Goal: Task Accomplishment & Management: Understand process/instructions

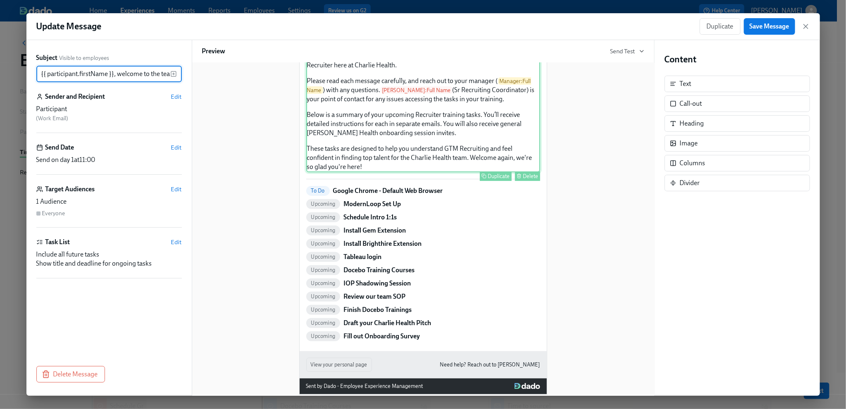
scroll to position [79, 0]
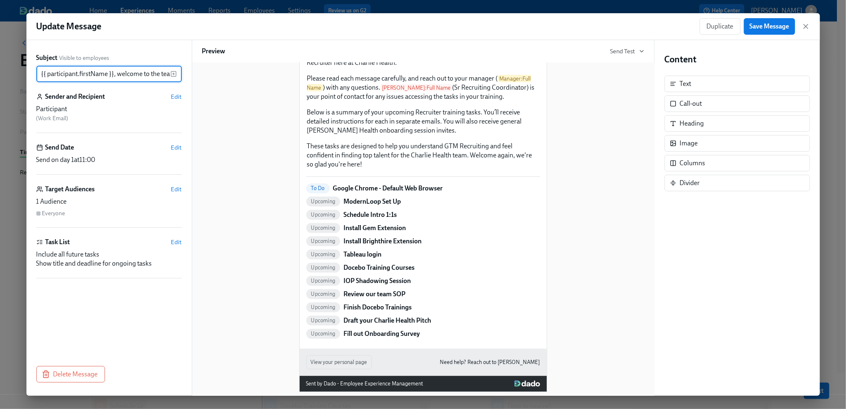
click at [142, 76] on input "{{ participant.firstName }}, welcome to the team!" at bounding box center [103, 74] width 134 height 17
click at [698, 24] on icon "button" at bounding box center [806, 26] width 8 height 8
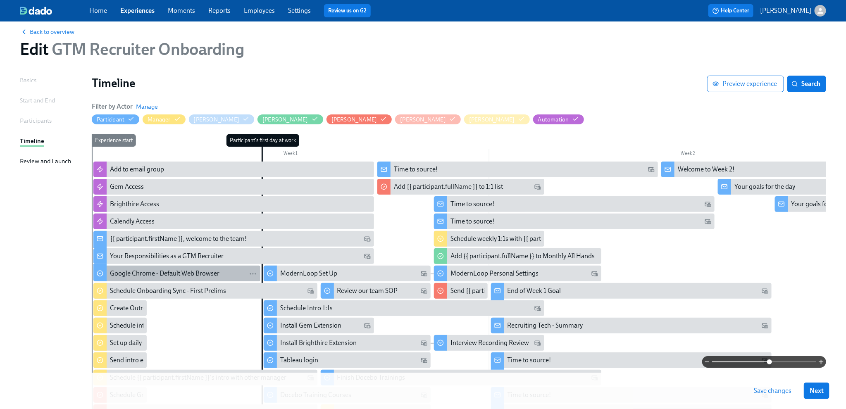
scroll to position [15, 0]
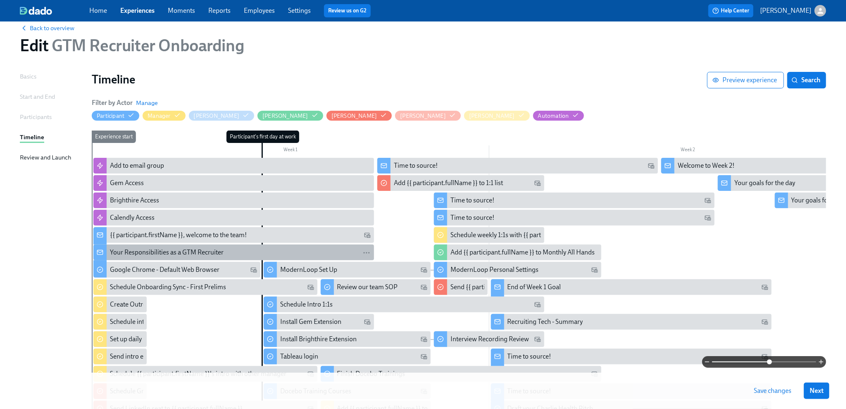
click at [193, 255] on div "Your Responsibilities as a GTM Recruiter" at bounding box center [167, 252] width 114 height 9
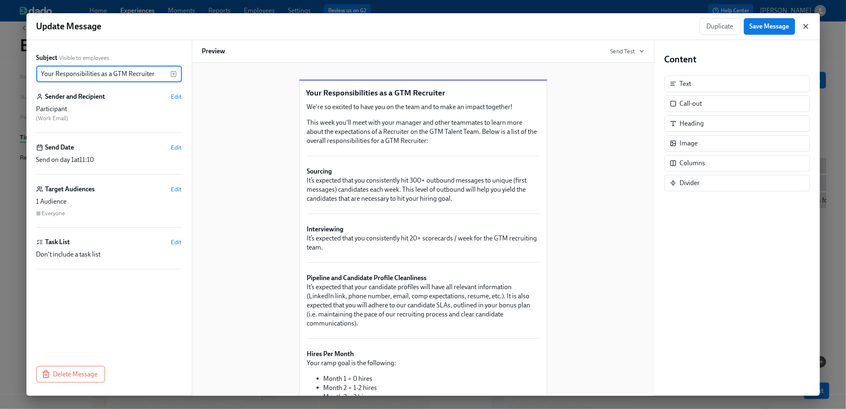
click at [698, 26] on icon "button" at bounding box center [806, 26] width 8 height 8
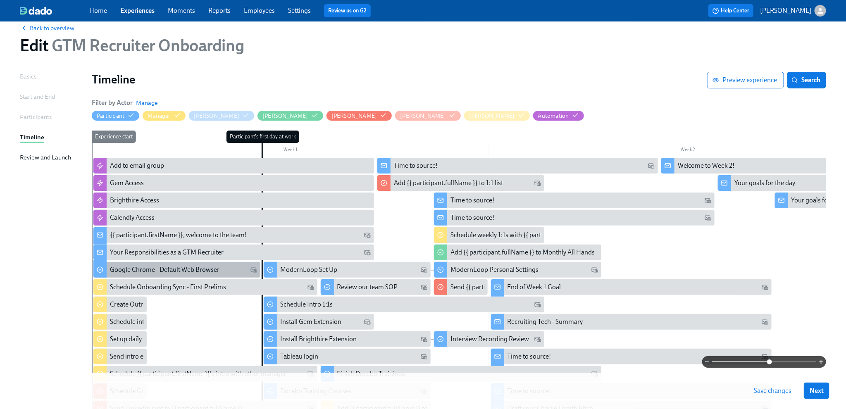
scroll to position [25, 0]
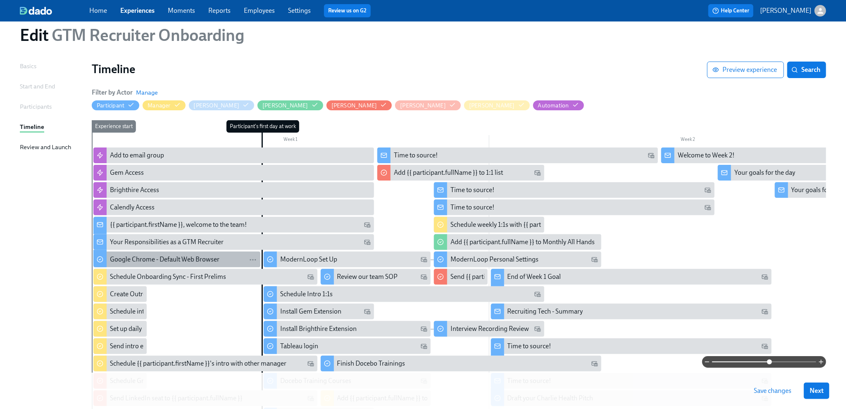
click at [212, 262] on div "Google Chrome - Default Web Browser" at bounding box center [165, 259] width 110 height 9
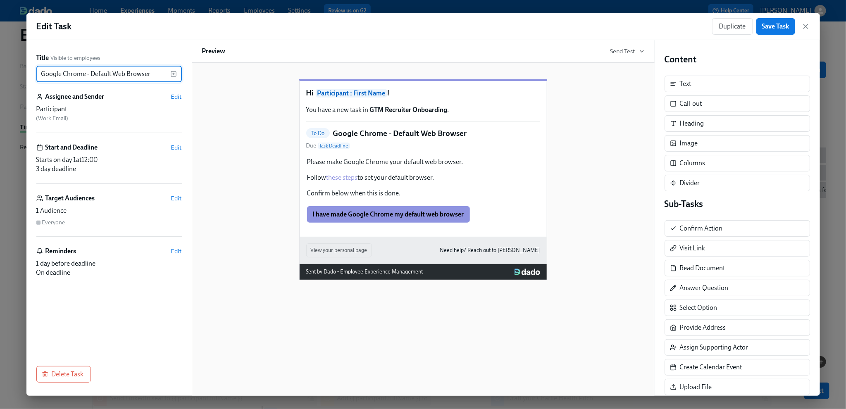
click at [155, 75] on input "Google Chrome - Default Web Browser" at bounding box center [103, 74] width 134 height 17
click at [698, 28] on icon "button" at bounding box center [806, 26] width 4 height 4
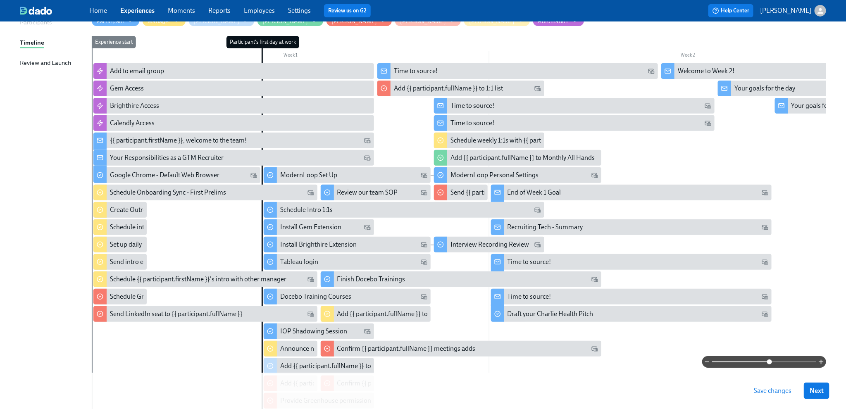
scroll to position [112, 0]
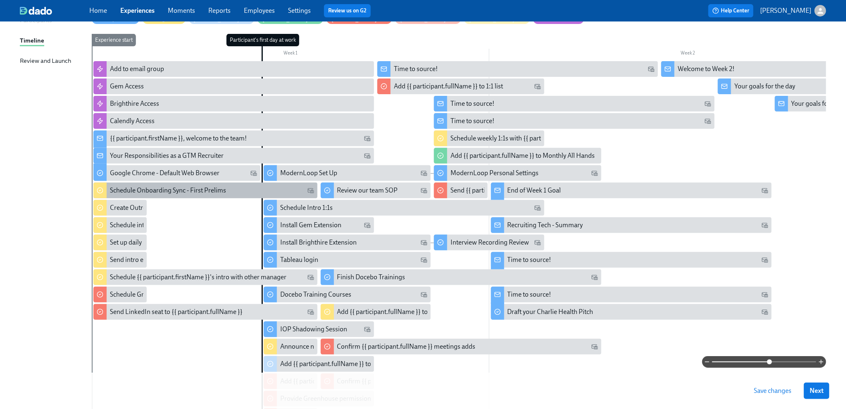
click at [141, 197] on div "Schedule Onboarding Sync - First Prelims" at bounding box center [205, 191] width 224 height 16
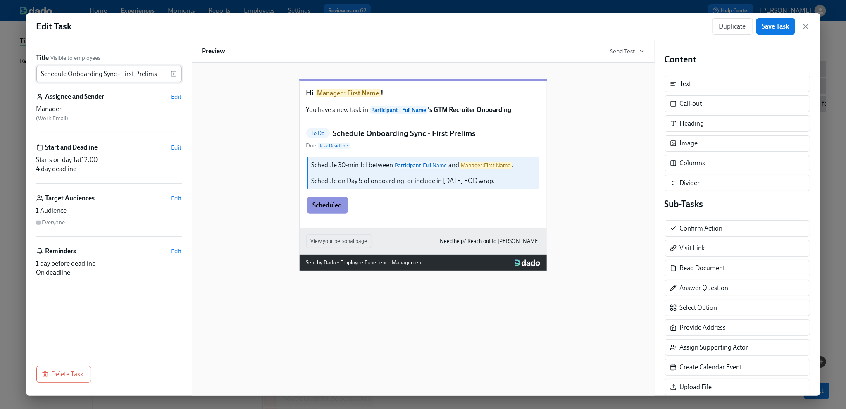
click at [108, 76] on input "Schedule Onboarding Sync - First Prelims" at bounding box center [103, 74] width 134 height 17
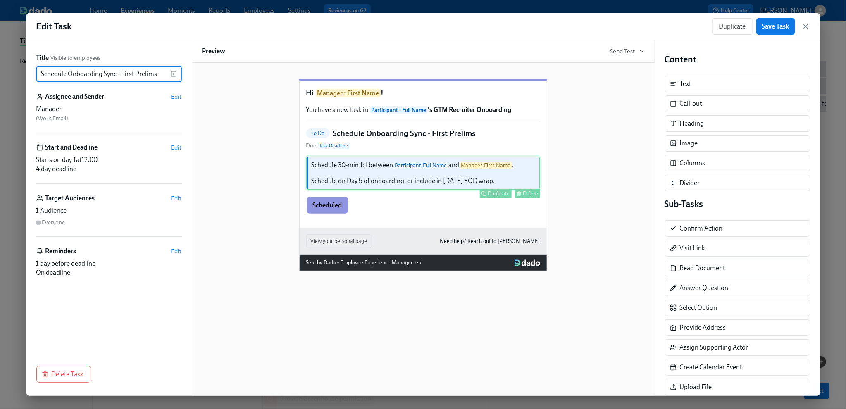
click at [400, 190] on div "Schedule 30-min 1:1 between Participant : Full Name and Manager : First Name . …" at bounding box center [423, 173] width 234 height 33
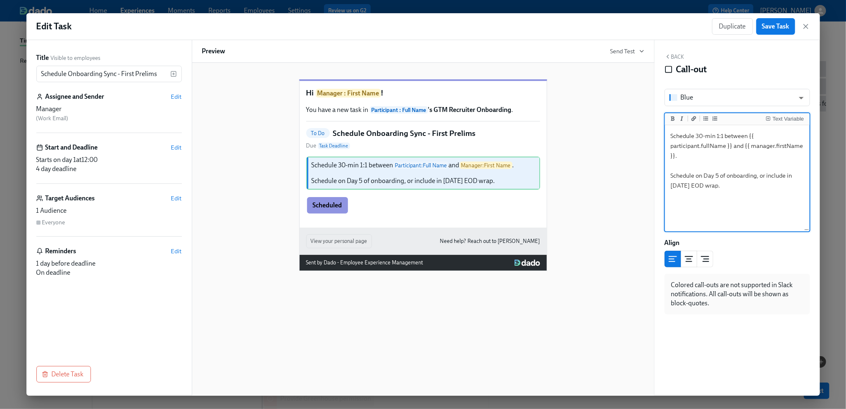
click at [698, 213] on textarea "Schedule 30-min 1:1 between {{ participant.fullName }} and {{ manager.firstName…" at bounding box center [737, 179] width 141 height 104
click at [698, 26] on icon "button" at bounding box center [806, 26] width 8 height 8
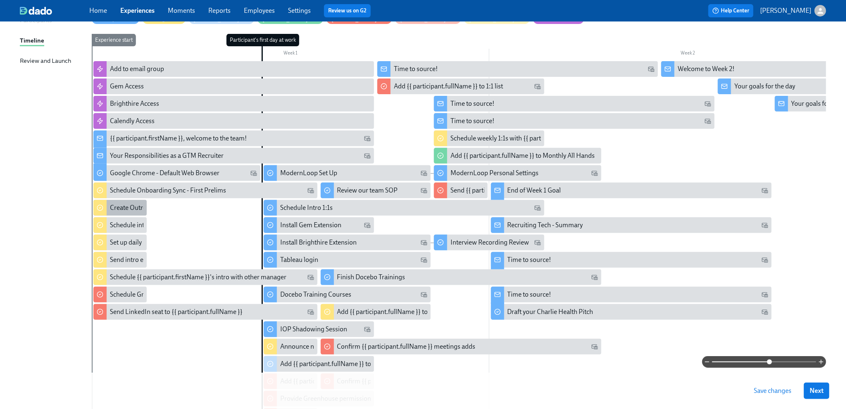
click at [130, 209] on div "Create Outreach Review w/ Manager meeting for {{ participant.fullName }}" at bounding box center [215, 207] width 210 height 9
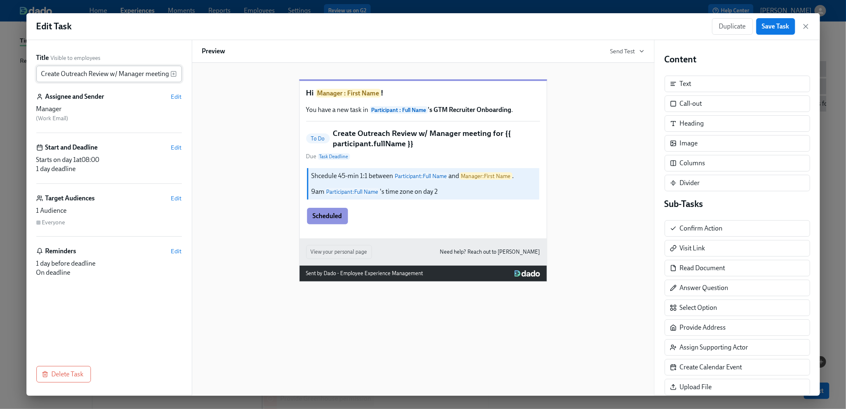
click at [118, 77] on input "Create Outreach Review w/ Manager meeting for {{ participant.fullName }}" at bounding box center [103, 74] width 134 height 17
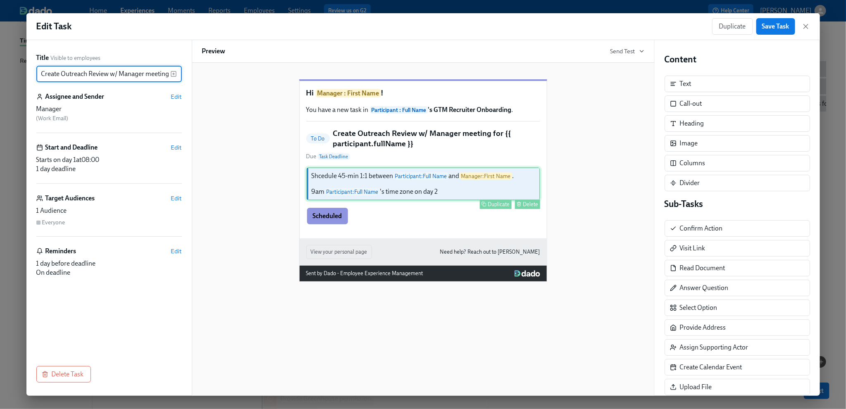
click at [424, 200] on div "Shcedule 45-min 1:1 between Participant : Full Name and Manager : First Name . …" at bounding box center [423, 183] width 234 height 33
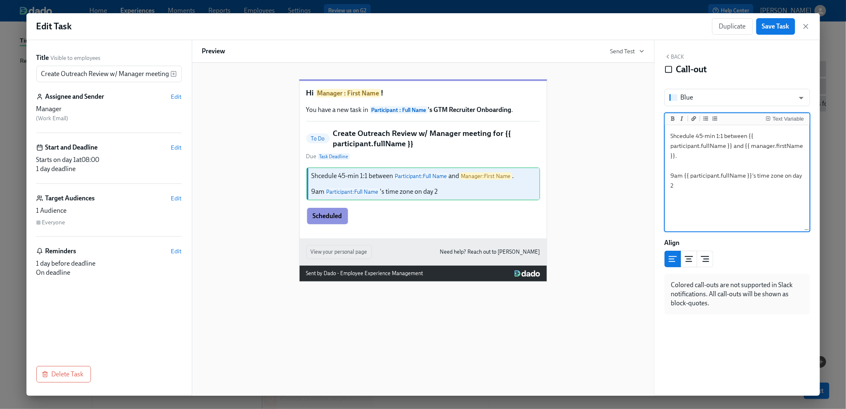
drag, startPoint x: 680, startPoint y: 190, endPoint x: 667, endPoint y: 140, distance: 52.1
click at [667, 140] on textarea "Shcedule 45-min 1:1 between {{ participant.fullName }} and {{ manager.firstName…" at bounding box center [737, 179] width 141 height 104
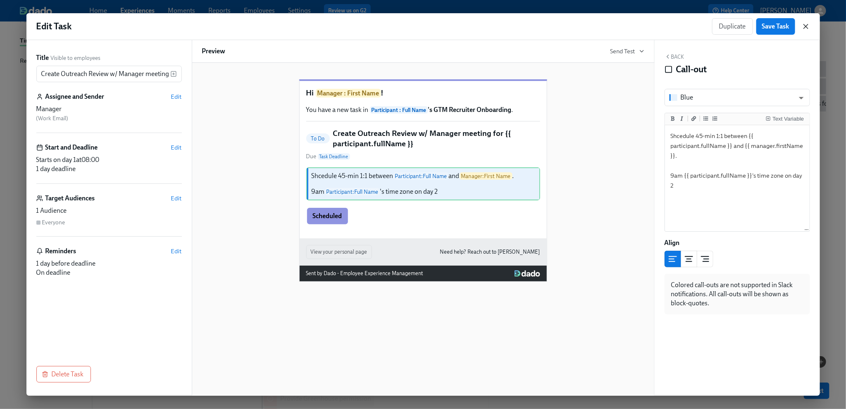
click at [698, 26] on icon "button" at bounding box center [806, 26] width 8 height 8
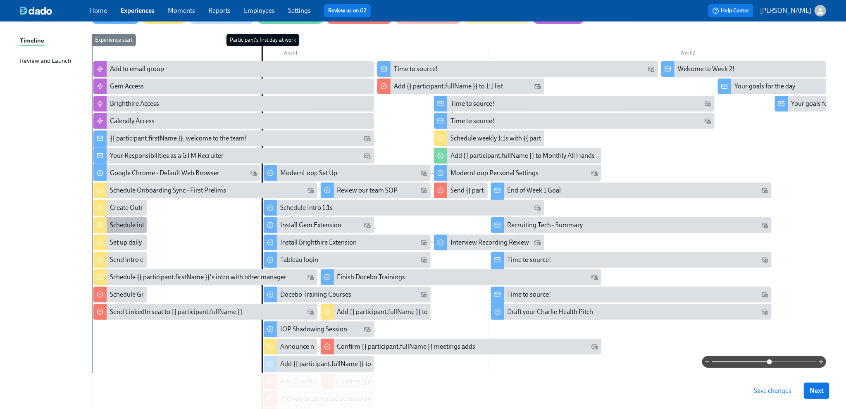
click at [117, 228] on div "Schedule intro with {{ participant.fullName }} and {{ manager.firstName }}" at bounding box center [213, 225] width 207 height 9
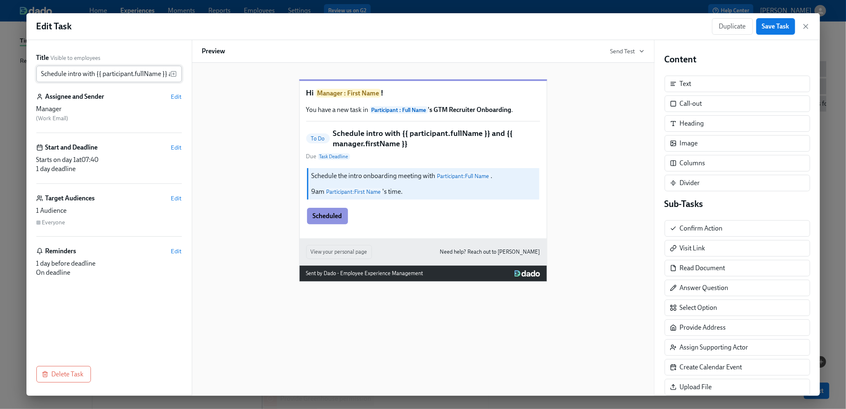
click at [127, 76] on input "Schedule intro with {{ participant.fullName }} and {{ manager.firstName }}" at bounding box center [103, 74] width 134 height 17
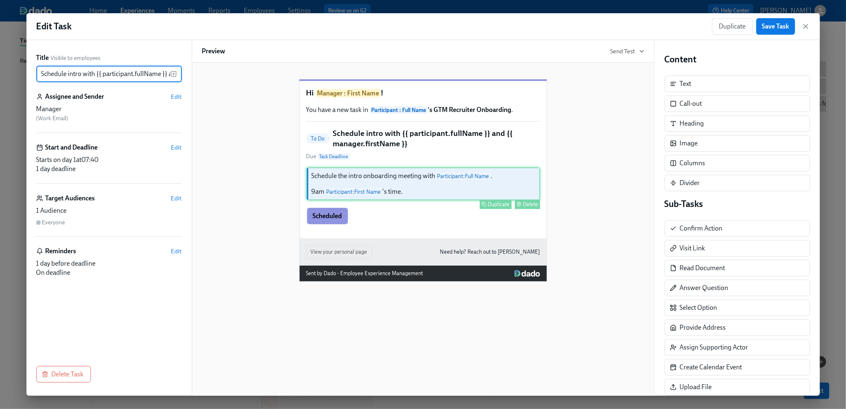
click at [359, 192] on div "Schedule the intro onboarding meeting with Participant : Full Name . 9am Partic…" at bounding box center [423, 183] width 234 height 33
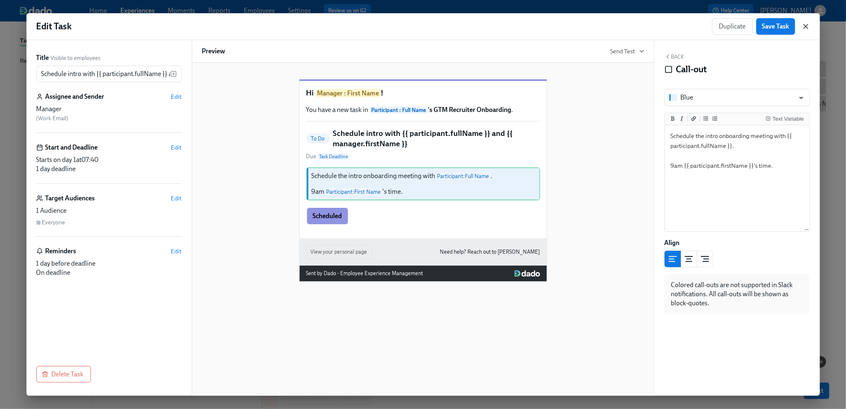
click at [698, 25] on icon "button" at bounding box center [806, 26] width 4 height 4
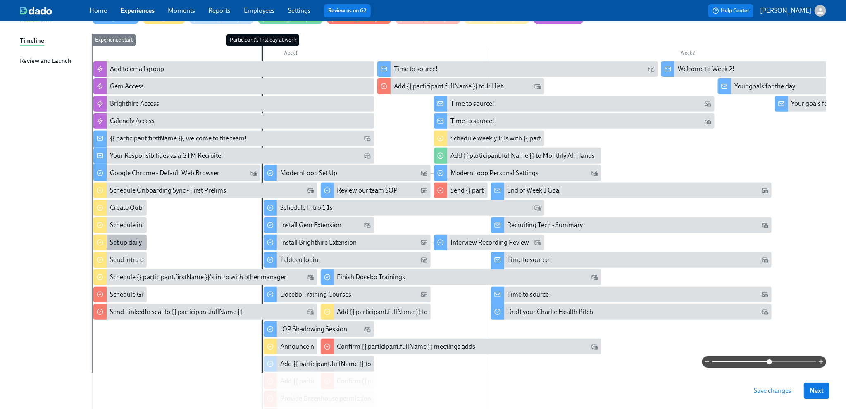
click at [139, 241] on div "Set up daily EOD wrap ups" at bounding box center [147, 242] width 74 height 9
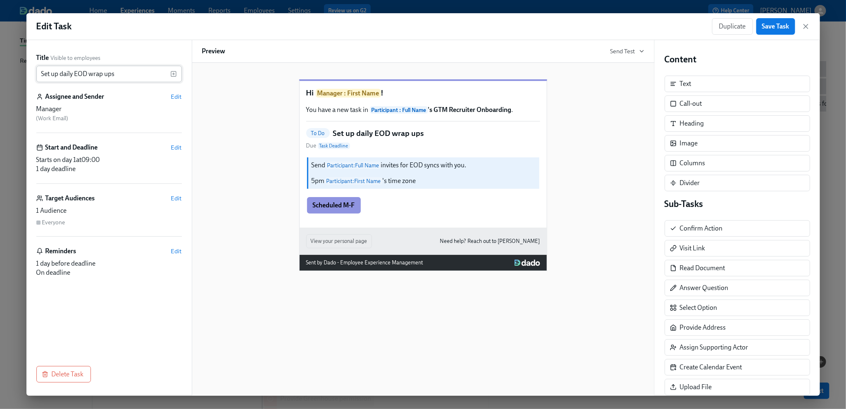
click at [147, 74] on input "Set up daily EOD wrap ups" at bounding box center [103, 74] width 134 height 17
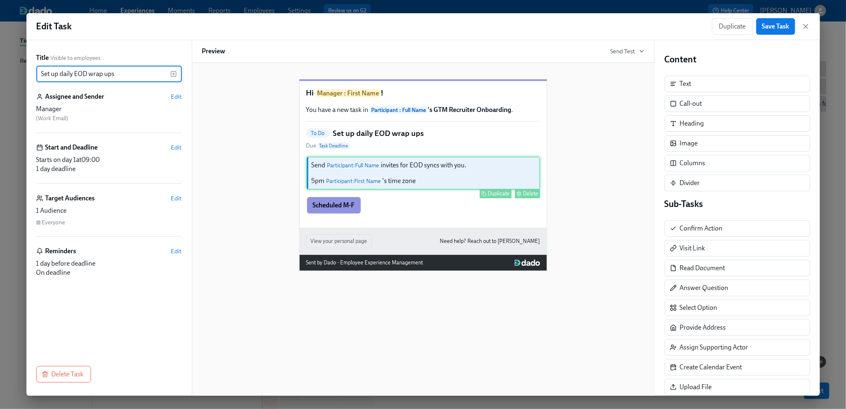
click at [426, 178] on div "Send Participant : Full Name invites for EOD syncs with you. 5pm Participant : …" at bounding box center [423, 173] width 234 height 33
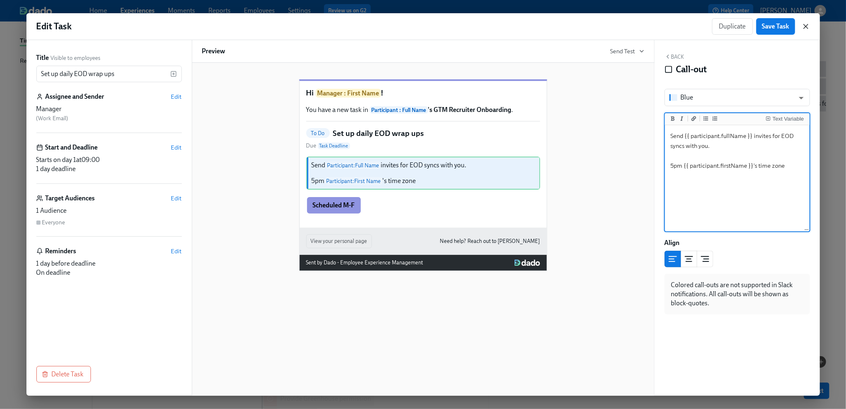
click at [698, 29] on icon "button" at bounding box center [806, 26] width 8 height 8
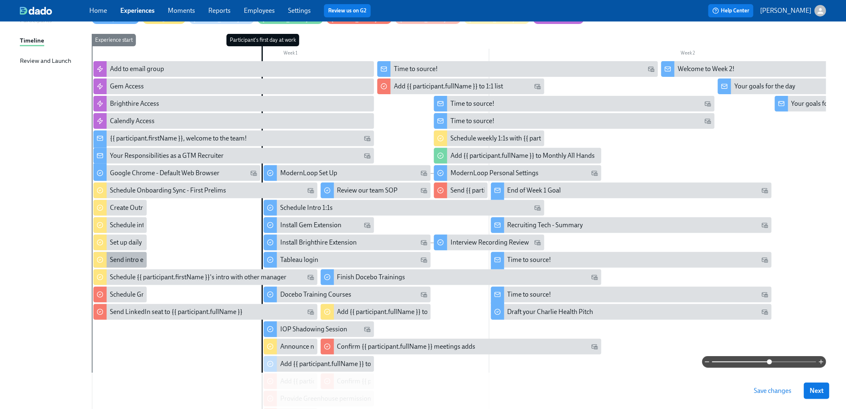
click at [130, 259] on div "Send intro email" at bounding box center [133, 259] width 46 height 9
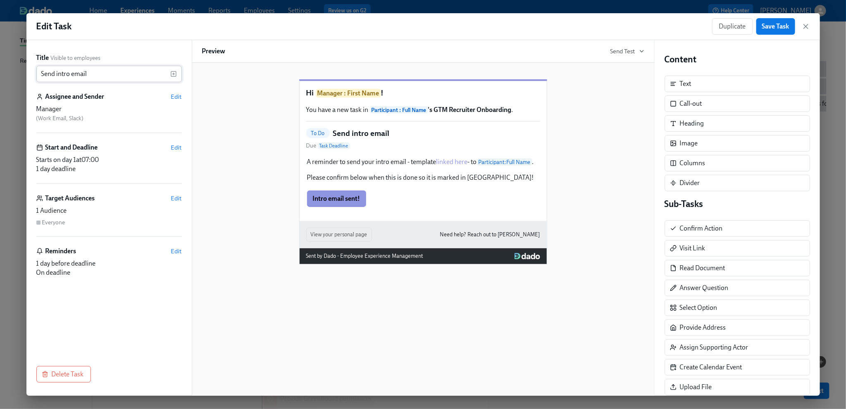
click at [105, 71] on input "Send intro email" at bounding box center [103, 74] width 134 height 17
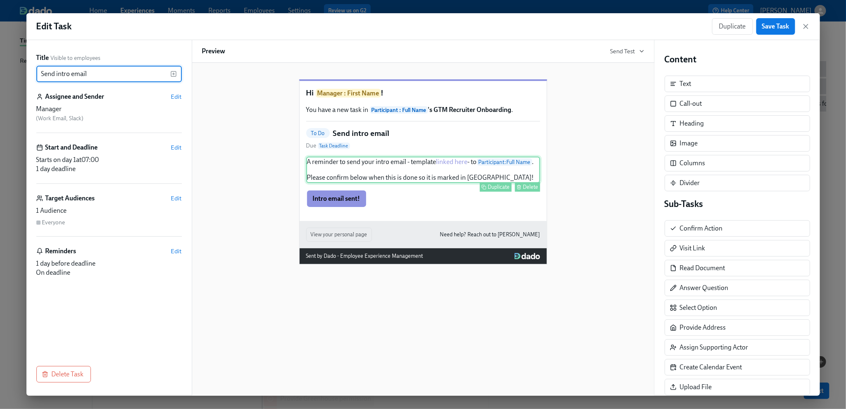
click at [329, 183] on div "A reminder to send your intro email - template linked here - to Participant : F…" at bounding box center [423, 170] width 234 height 26
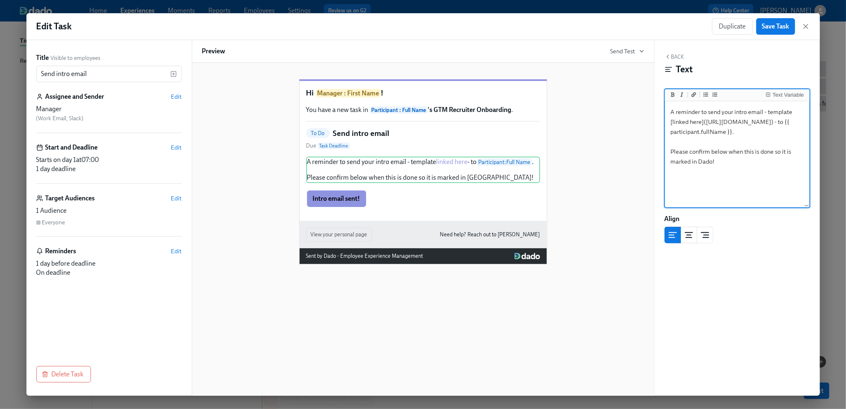
click at [698, 167] on textarea "A reminder to send your intro email - template [linked here]([URL][DOMAIN_NAME]…" at bounding box center [737, 155] width 141 height 104
click at [698, 24] on icon "button" at bounding box center [806, 26] width 8 height 8
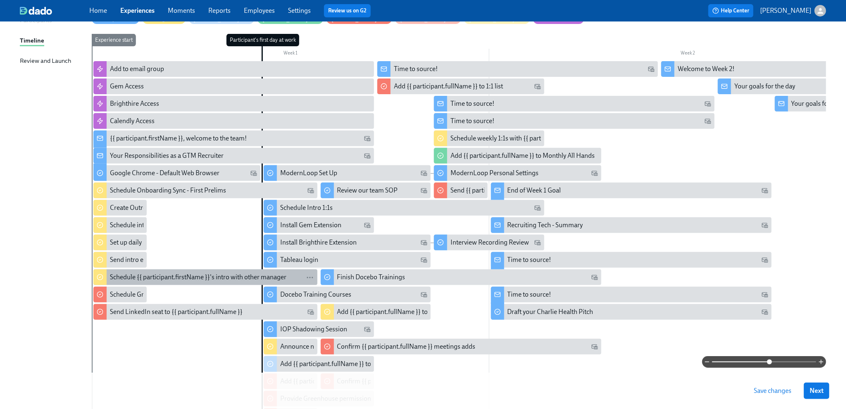
click at [119, 276] on div "Schedule {{ participant.firstName }}'s intro with other manager" at bounding box center [198, 277] width 176 height 9
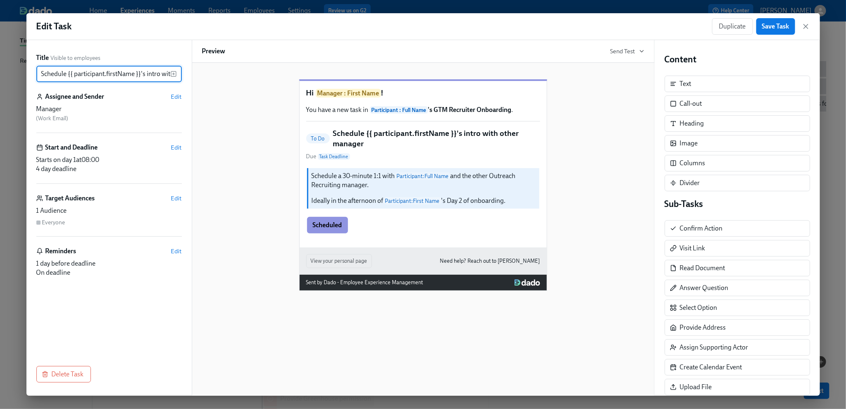
click at [156, 74] on input "Schedule {{ participant.firstName }}'s intro with other manager" at bounding box center [103, 74] width 134 height 17
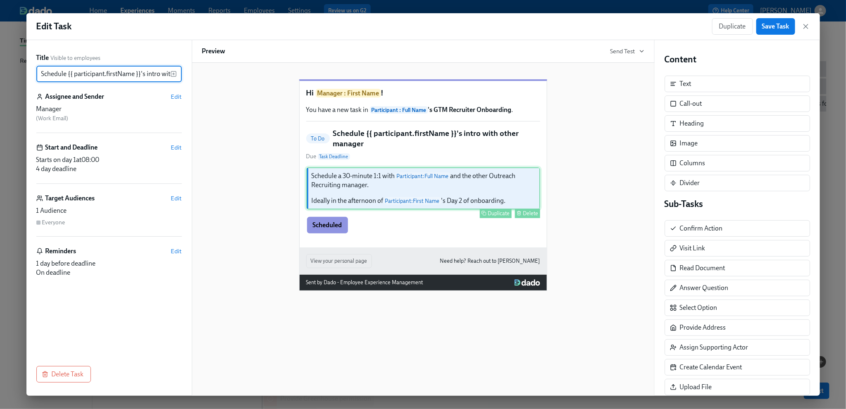
click at [438, 189] on div "Schedule a 30-minute 1:1 with Participant : Full Name and the other Outreach Re…" at bounding box center [423, 188] width 234 height 42
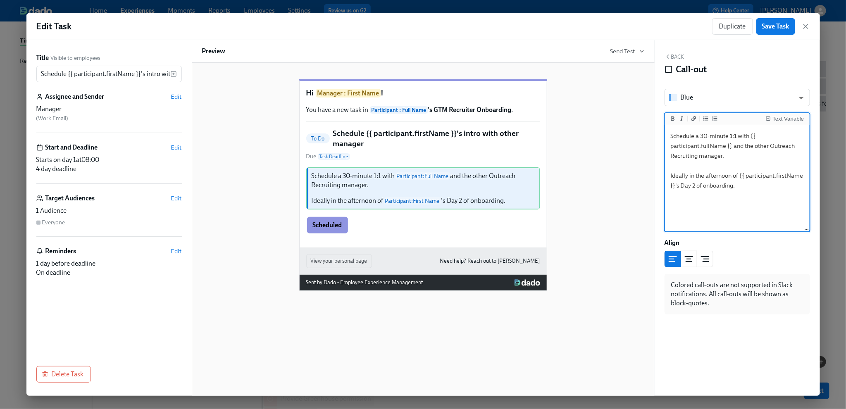
click at [698, 173] on textarea "Schedule a 30-minute 1:1 with {{ participant.fullName }} and the other Outreach…" at bounding box center [737, 179] width 141 height 104
click at [698, 26] on icon "button" at bounding box center [806, 26] width 8 height 8
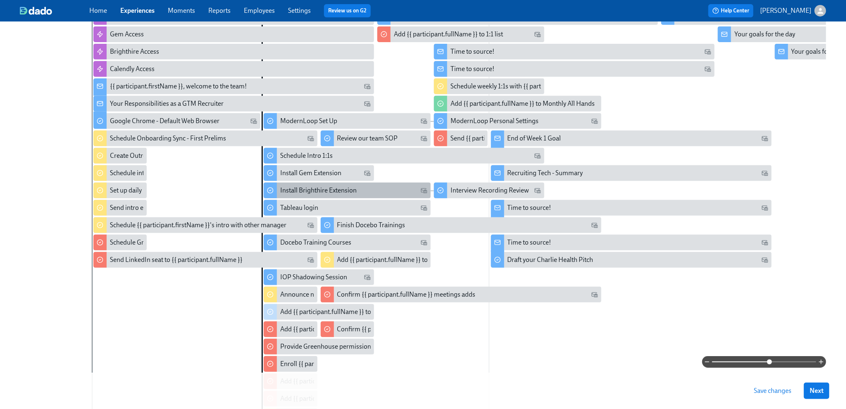
scroll to position [166, 0]
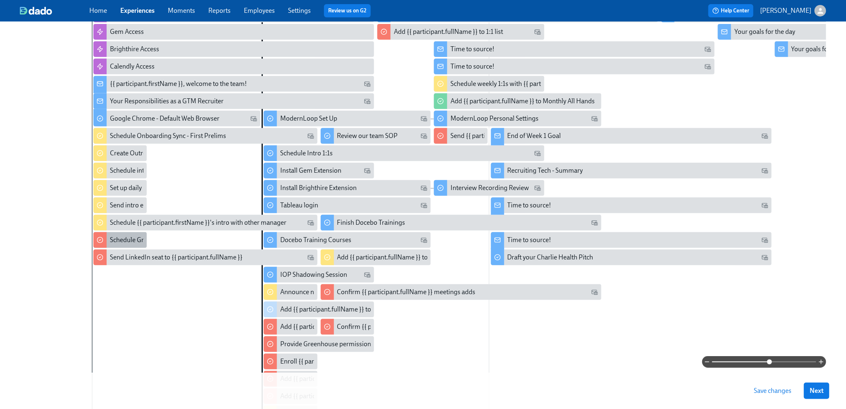
click at [117, 238] on div "Schedule Greenhouse & ModernLoop Review" at bounding box center [174, 240] width 128 height 9
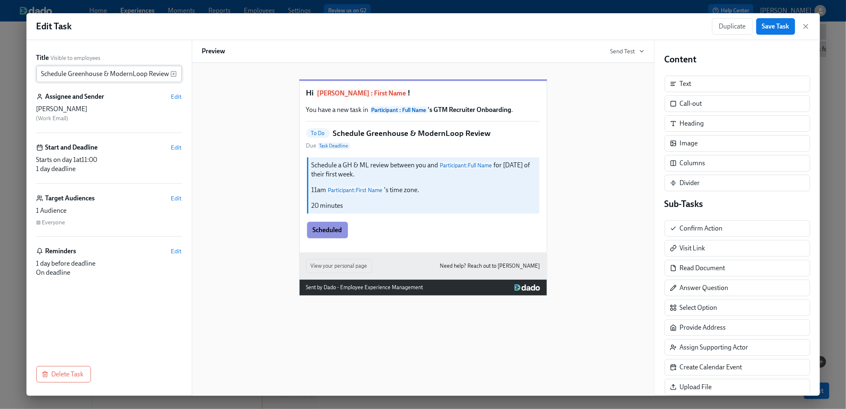
click at [149, 73] on input "Schedule Greenhouse & ModernLoop Review" at bounding box center [103, 74] width 134 height 17
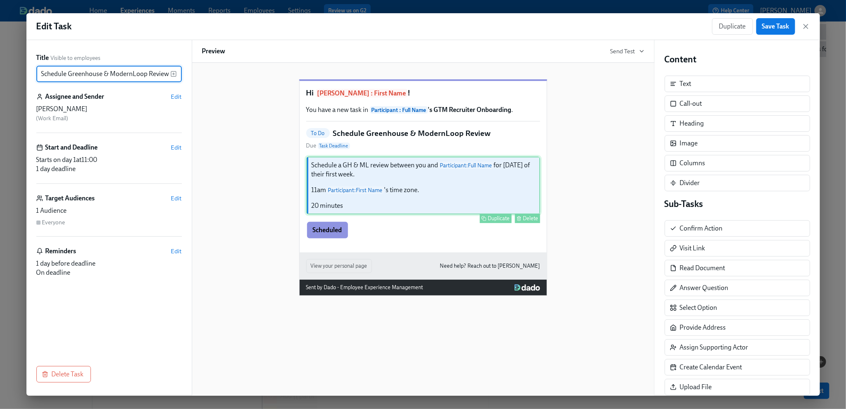
click at [447, 187] on div "Schedule a GH & ML review between you and Participant : Full Name for [DATE] of…" at bounding box center [423, 186] width 234 height 58
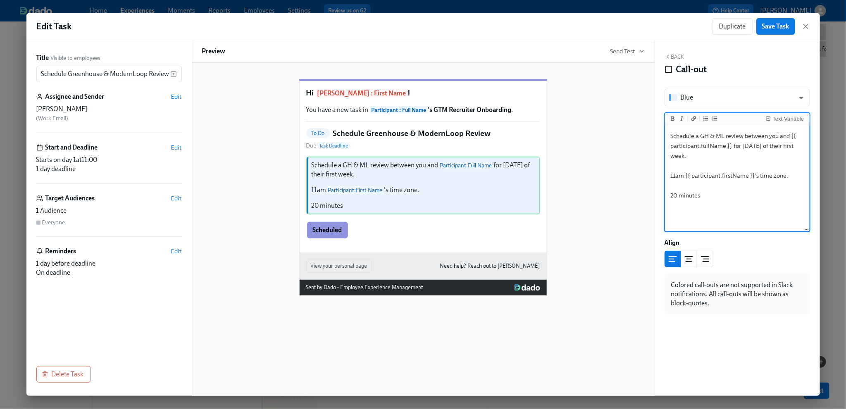
click at [698, 188] on textarea "Schedule a GH & ML review between you and {{ participant.fullName }} for [DATE]…" at bounding box center [737, 179] width 141 height 104
click at [698, 21] on div "Duplicate Save Task" at bounding box center [761, 26] width 98 height 17
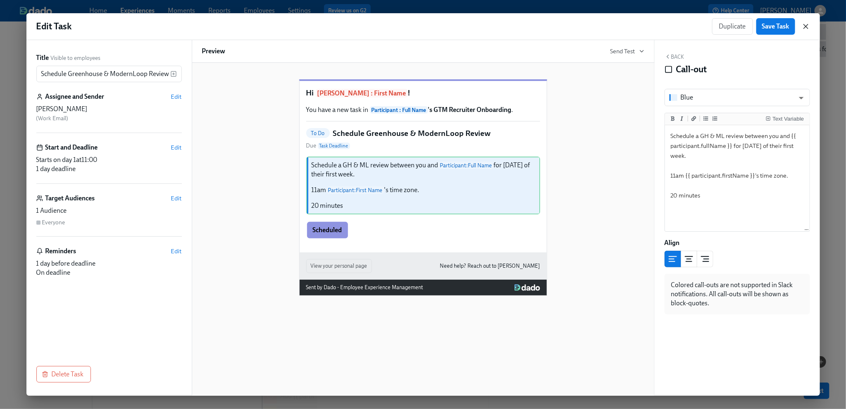
click at [698, 26] on icon "button" at bounding box center [806, 26] width 8 height 8
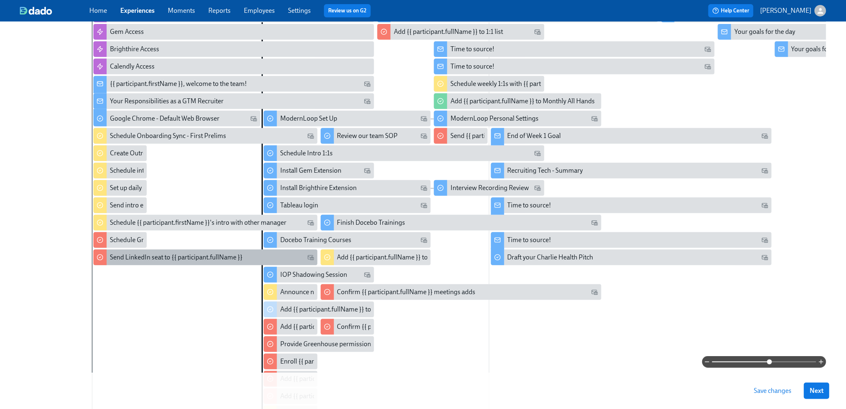
click at [107, 252] on div "Send LinkedIn seat to {{ participant.fullName }}" at bounding box center [205, 258] width 224 height 16
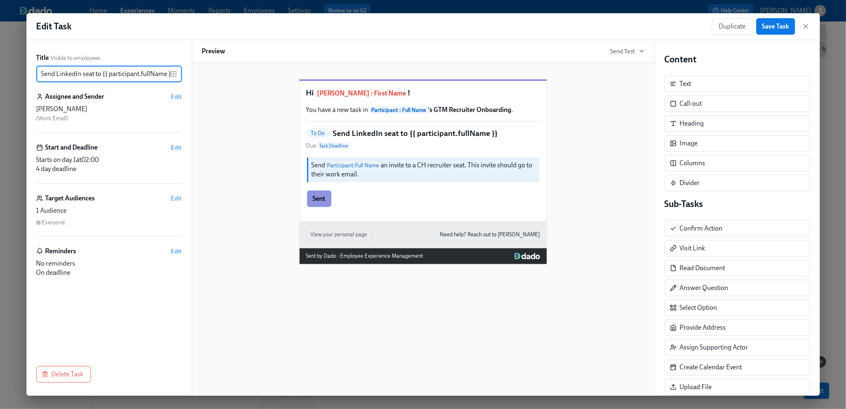
click at [136, 73] on input "Send LinkedIn seat to {{ participant.fullName }}" at bounding box center [103, 74] width 134 height 17
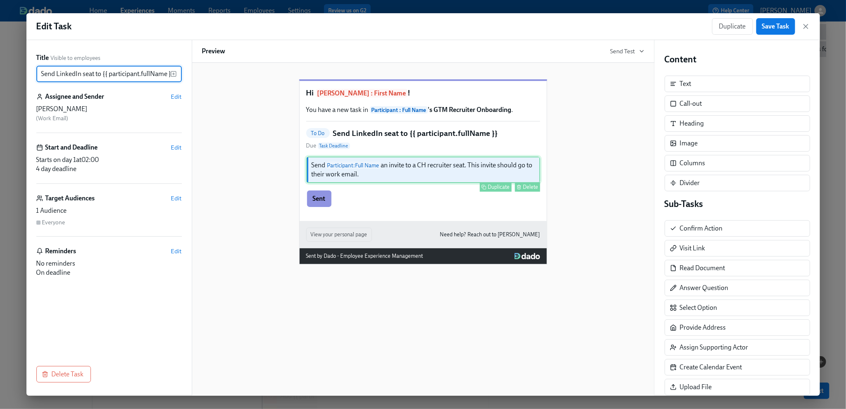
click at [402, 181] on div "Send Participant : Full Name an invite to a CH recruiter seat. This invite shou…" at bounding box center [423, 170] width 234 height 26
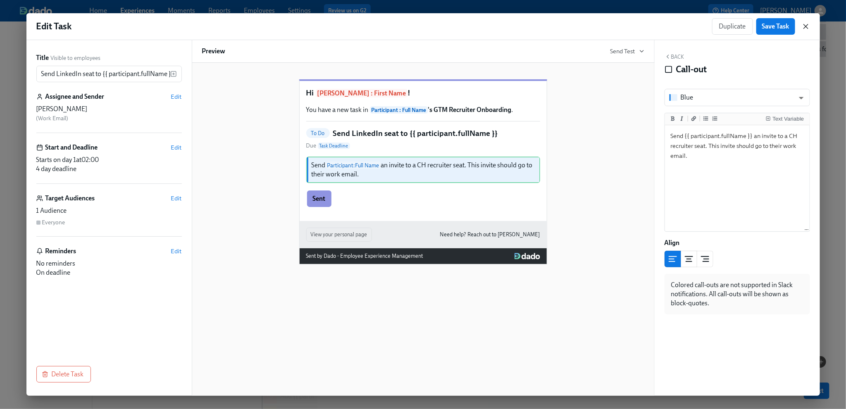
click at [698, 27] on icon "button" at bounding box center [806, 26] width 8 height 8
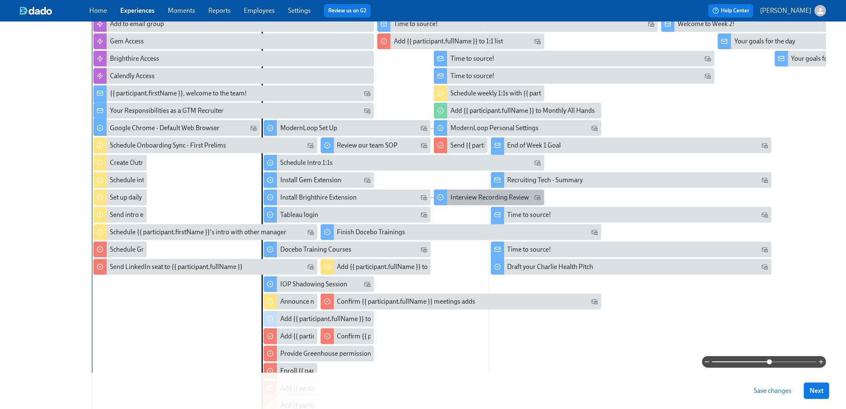
scroll to position [102, 0]
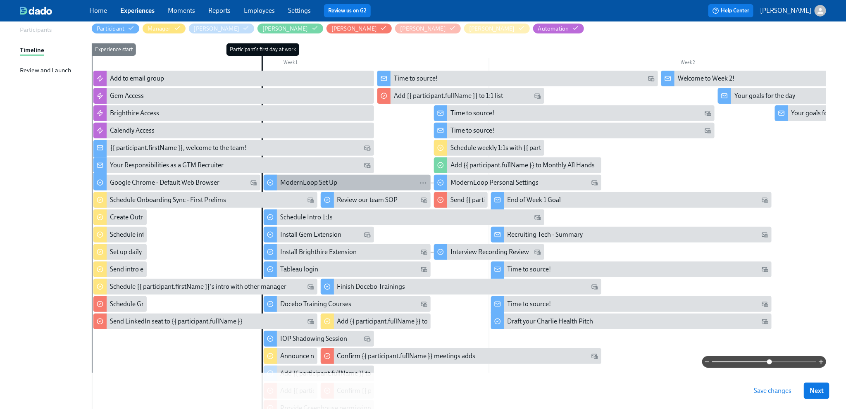
click at [283, 182] on div "ModernLoop Set Up" at bounding box center [308, 182] width 57 height 9
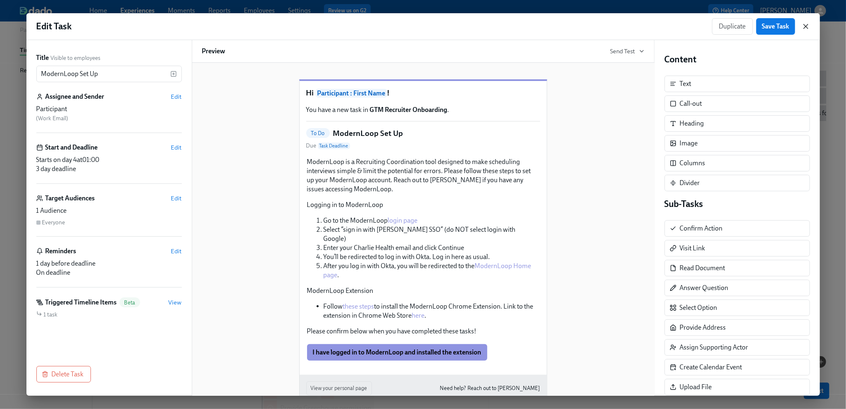
click at [698, 24] on icon "button" at bounding box center [806, 26] width 8 height 8
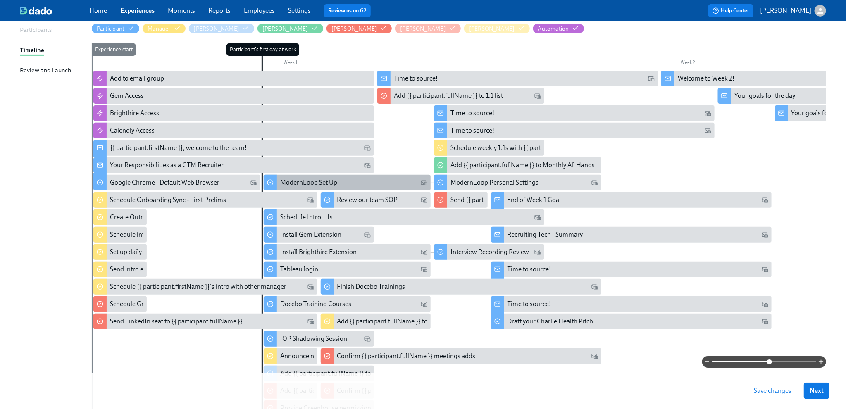
click at [376, 188] on div "ModernLoop Set Up" at bounding box center [347, 183] width 167 height 16
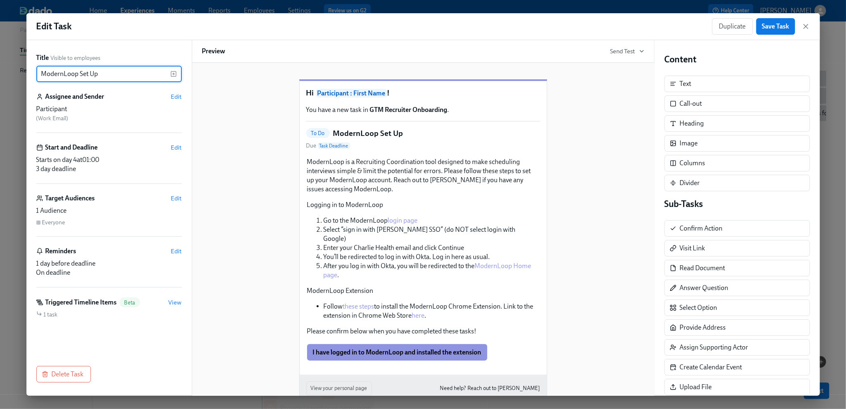
click at [110, 71] on input "ModernLoop Set Up" at bounding box center [103, 74] width 134 height 17
click at [698, 27] on icon "button" at bounding box center [806, 26] width 8 height 8
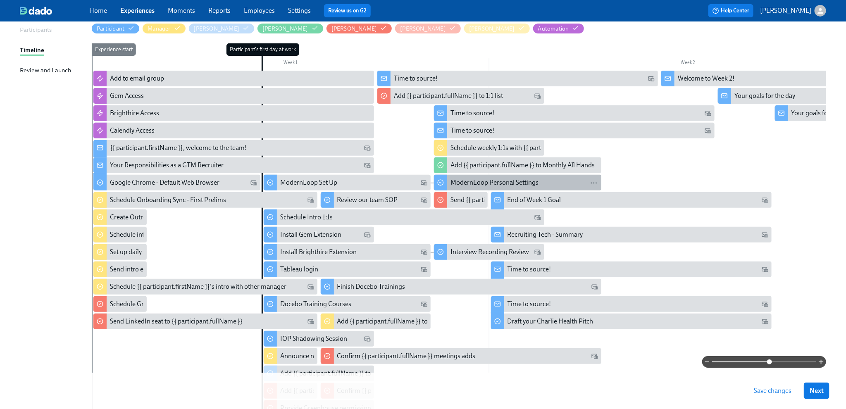
click at [469, 180] on div "ModernLoop Personal Settings" at bounding box center [494, 182] width 88 height 9
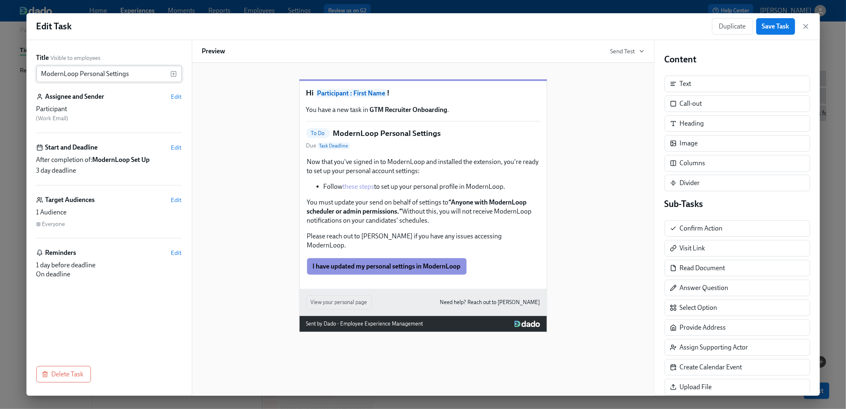
click at [137, 74] on input "ModernLoop Personal Settings" at bounding box center [103, 74] width 134 height 17
click at [698, 23] on icon "button" at bounding box center [806, 26] width 8 height 8
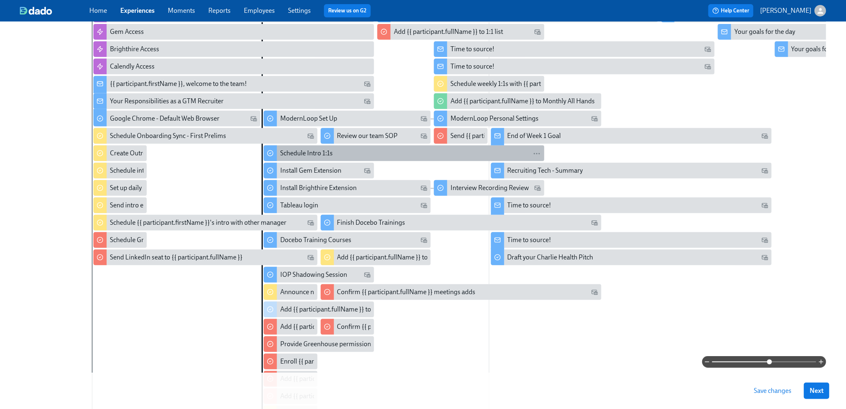
scroll to position [165, 0]
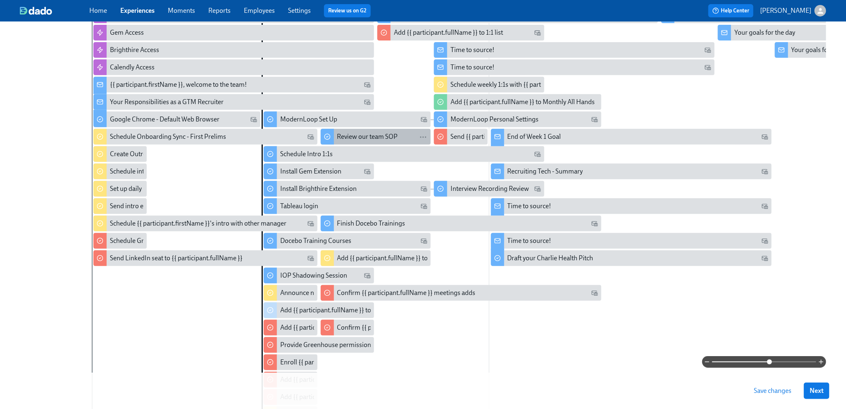
click at [380, 141] on div "Review our team SOP" at bounding box center [367, 136] width 61 height 9
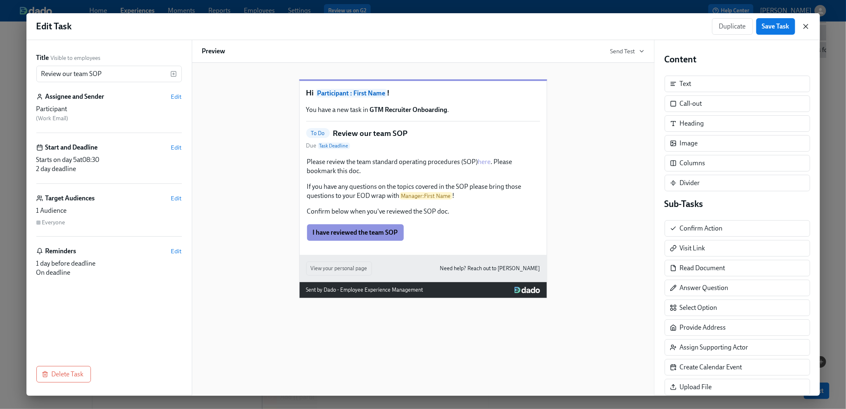
click at [698, 26] on icon "button" at bounding box center [806, 26] width 8 height 8
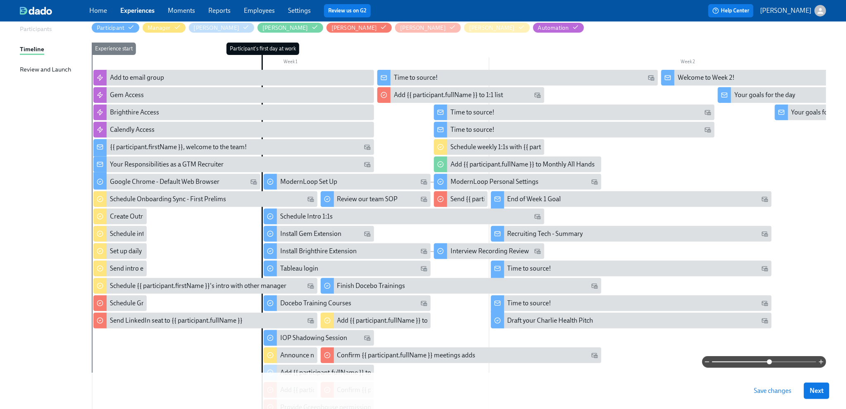
scroll to position [92, 0]
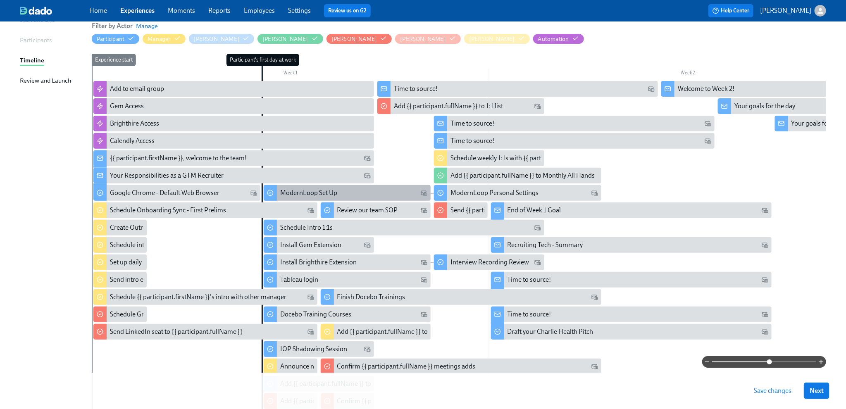
click at [278, 189] on div "ModernLoop Set Up" at bounding box center [347, 193] width 167 height 16
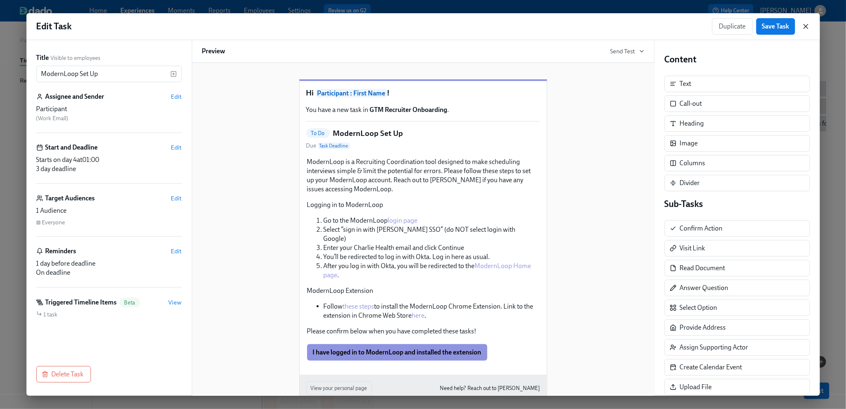
click at [698, 27] on icon "button" at bounding box center [806, 26] width 8 height 8
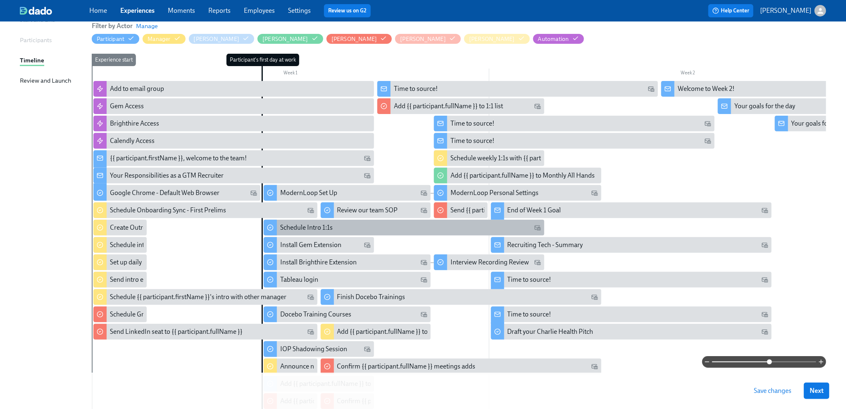
click at [280, 235] on div "Schedule Intro 1:1s" at bounding box center [404, 228] width 281 height 16
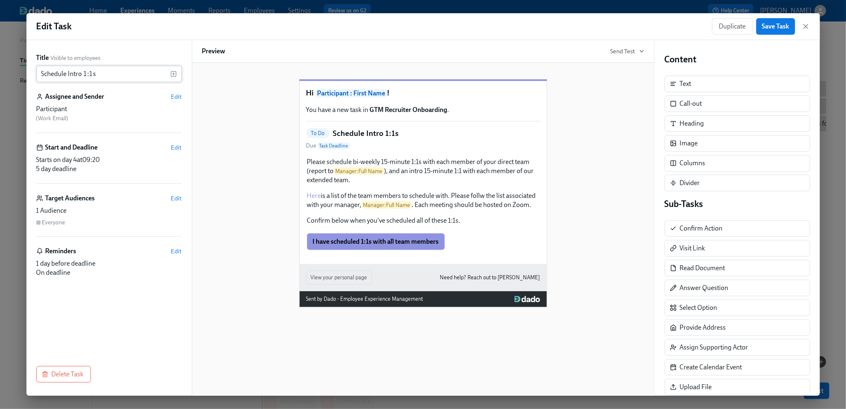
click at [122, 76] on input "Schedule Intro 1:1s" at bounding box center [103, 74] width 134 height 17
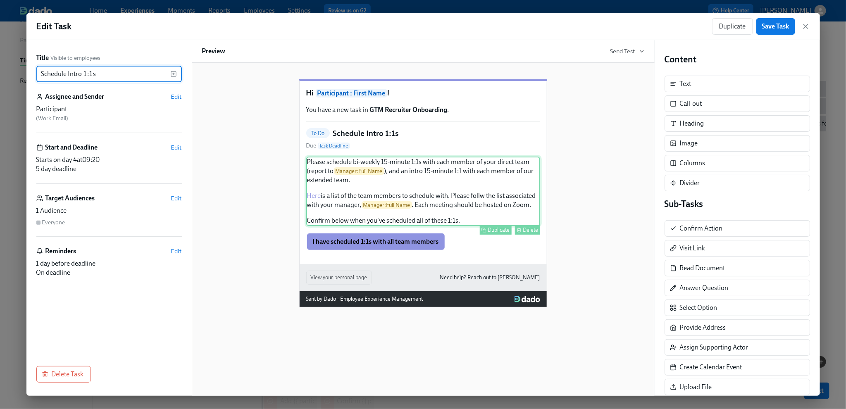
click at [484, 184] on div "Please schedule bi-weekly 15-minute 1:1s with each member of your direct team (…" at bounding box center [423, 191] width 234 height 69
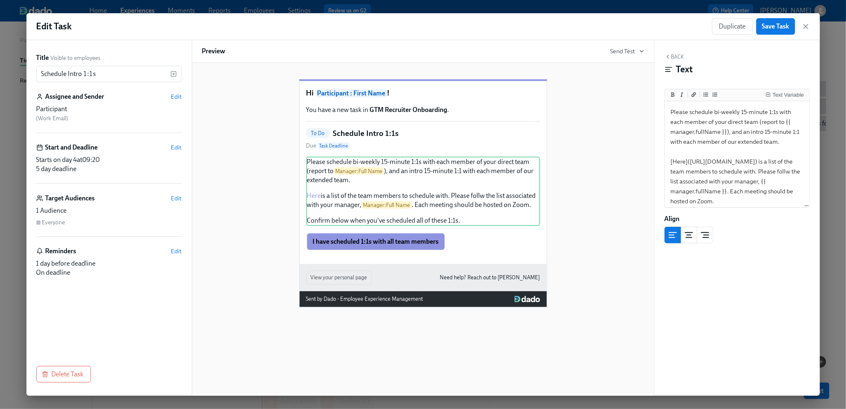
click at [578, 157] on div "Hi Participant : First Name ! You have a new task in GTM Recruiter Onboarding .…" at bounding box center [423, 186] width 442 height 241
